Goal: Navigation & Orientation: Find specific page/section

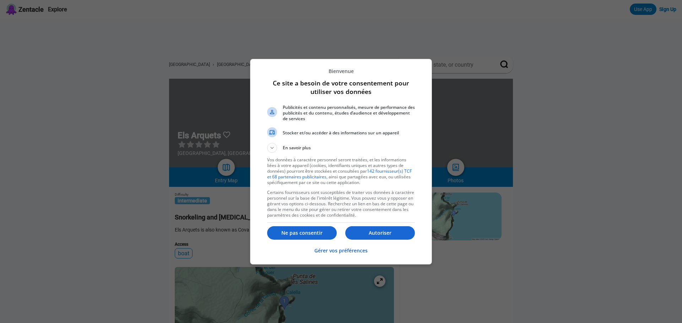
drag, startPoint x: 375, startPoint y: 234, endPoint x: 410, endPoint y: 225, distance: 36.1
click at [375, 233] on p "Autoriser" at bounding box center [380, 233] width 70 height 7
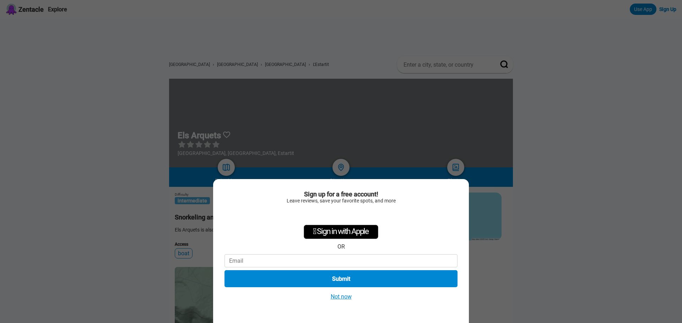
click at [347, 297] on button "Not now" at bounding box center [340, 296] width 25 height 7
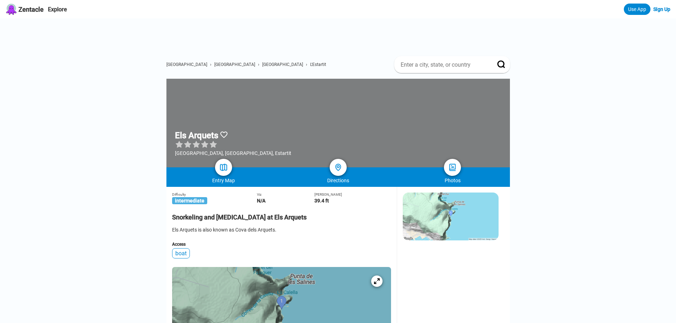
scroll to position [178, 0]
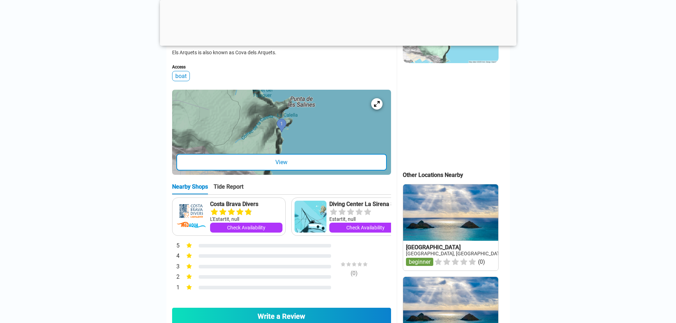
click at [282, 156] on div at bounding box center [281, 132] width 219 height 85
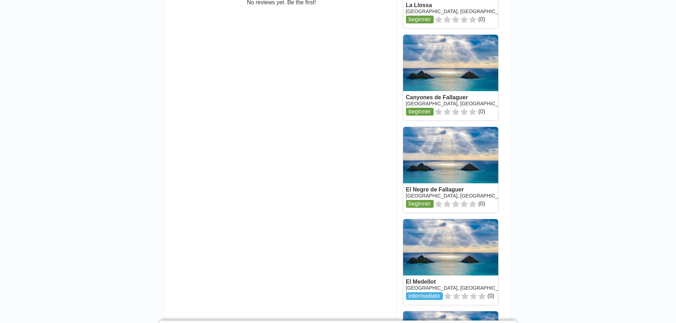
scroll to position [568, 0]
